Goal: Information Seeking & Learning: Learn about a topic

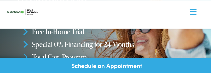
scroll to position [55, 0]
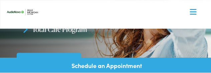
click at [36, 11] on img at bounding box center [24, 12] width 40 height 14
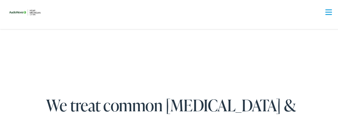
scroll to position [1061, 0]
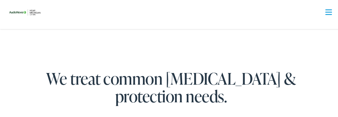
drag, startPoint x: 193, startPoint y: 0, endPoint x: 238, endPoint y: 35, distance: 56.3
click at [211, 35] on div "We treat common hearing loss & protection needs. Each care plan is prescribed a…" at bounding box center [171, 85] width 342 height 129
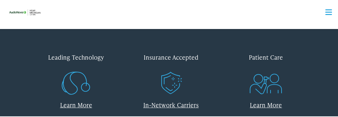
scroll to position [222, 0]
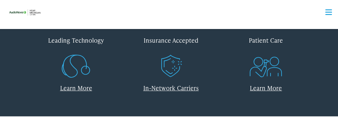
click at [180, 51] on icon ".st0{fill:none;stroke:#EF5B23;stroke-miterlimit:10;} .st1{fill:#EF5B23;} .st2{f…" at bounding box center [171, 65] width 32 height 33
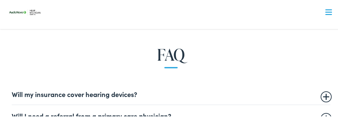
scroll to position [356, 0]
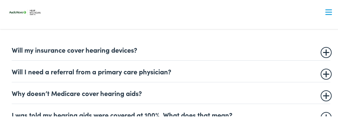
click at [151, 72] on summary "Will I need a referral from a primary care physician?" at bounding box center [171, 71] width 318 height 8
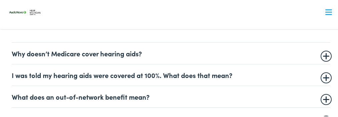
scroll to position [445, 0]
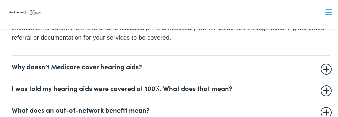
click at [149, 89] on summary "I was told my hearing aids were covered at 100%. What does that mean?" at bounding box center [171, 87] width 318 height 8
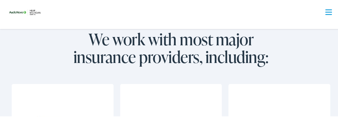
scroll to position [614, 0]
